Goal: Information Seeking & Learning: Learn about a topic

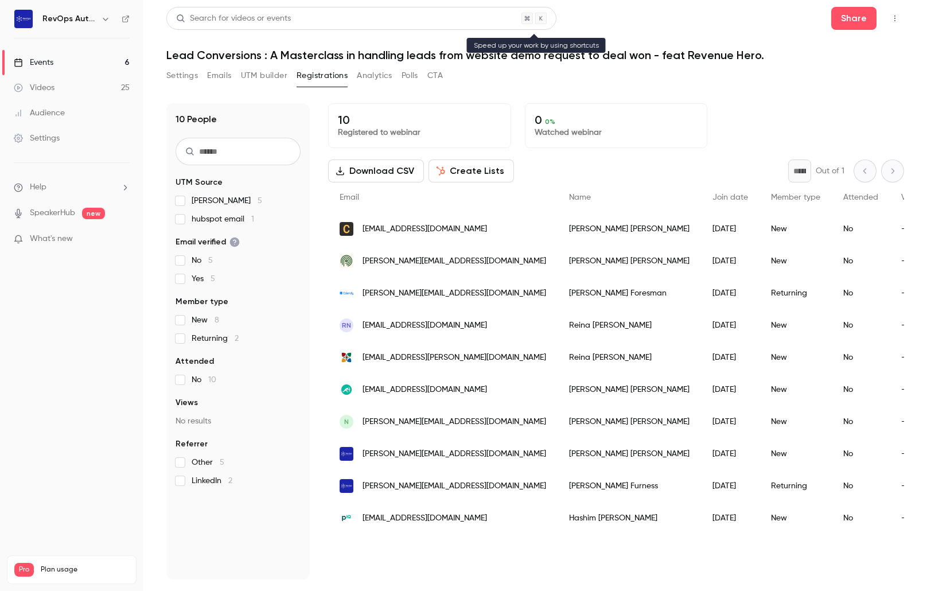
click at [305, 16] on div "Search for videos or events" at bounding box center [361, 18] width 390 height 23
